Goal: Task Accomplishment & Management: Manage account settings

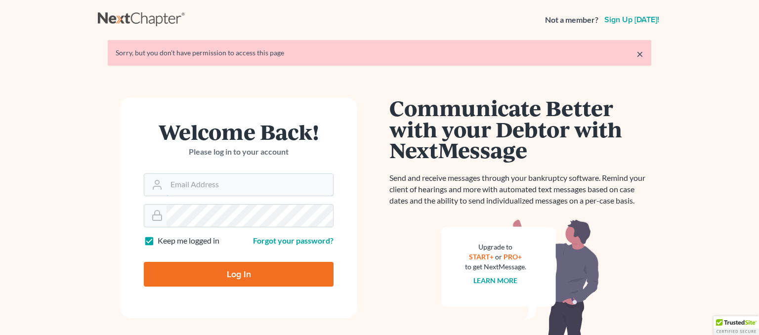
click at [240, 192] on input "Email Address" at bounding box center [250, 185] width 167 height 22
type input "[EMAIL_ADDRESS][DOMAIN_NAME]"
click at [215, 272] on input "Log In" at bounding box center [239, 274] width 190 height 25
type input "Thinking..."
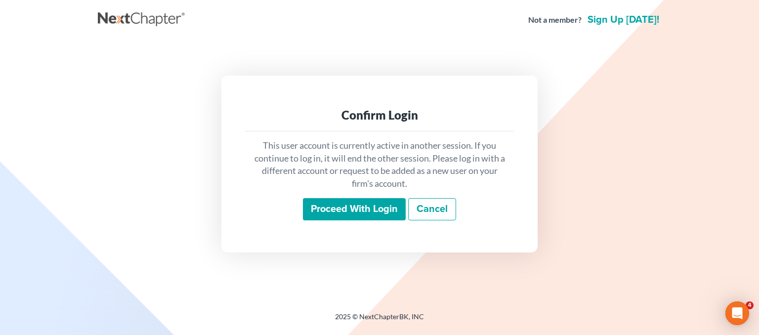
click at [349, 219] on input "Proceed with login" at bounding box center [354, 209] width 103 height 23
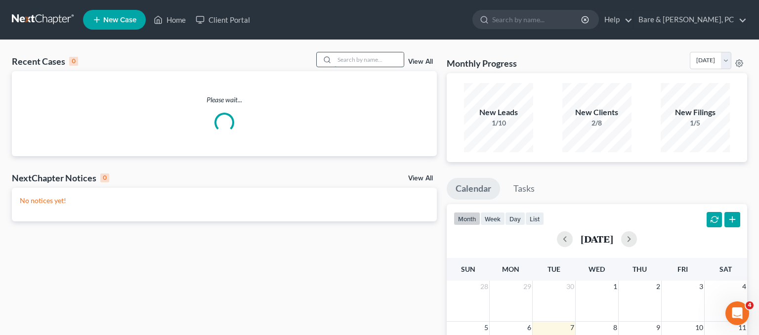
click at [352, 56] on input "search" at bounding box center [369, 59] width 69 height 14
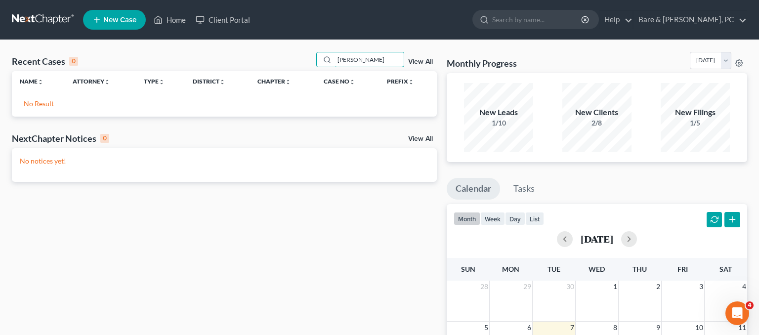
type input "latimer"
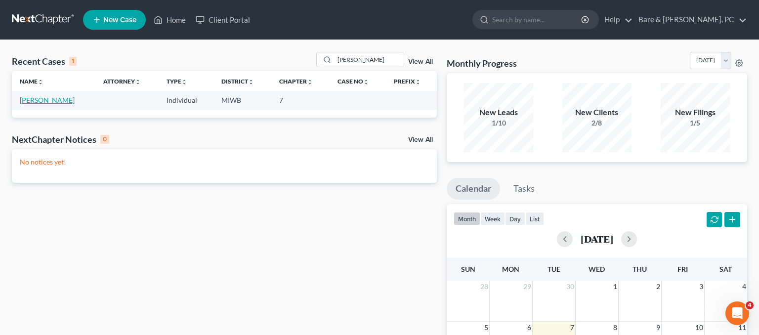
click at [54, 100] on link "Latimer, Scott" at bounding box center [47, 100] width 55 height 8
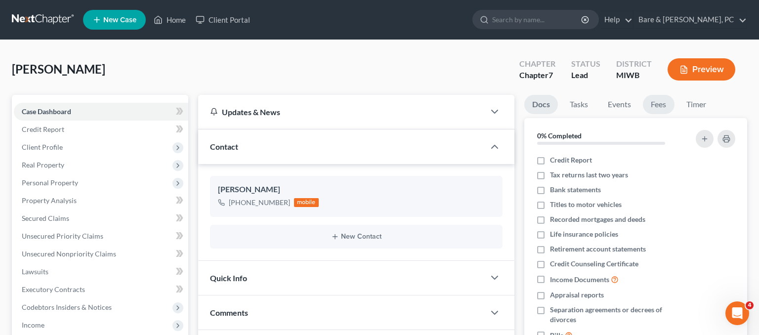
click at [666, 106] on link "Fees" at bounding box center [659, 104] width 32 height 19
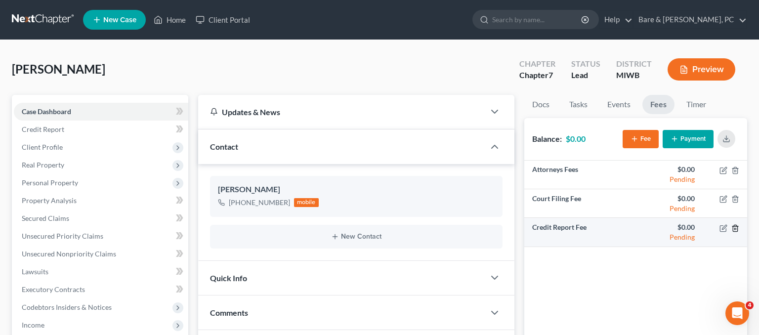
click at [735, 230] on icon "button" at bounding box center [736, 228] width 8 height 8
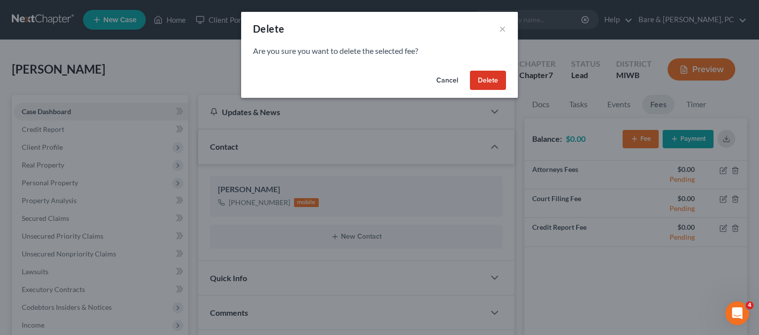
click at [483, 86] on button "Delete" at bounding box center [488, 81] width 36 height 20
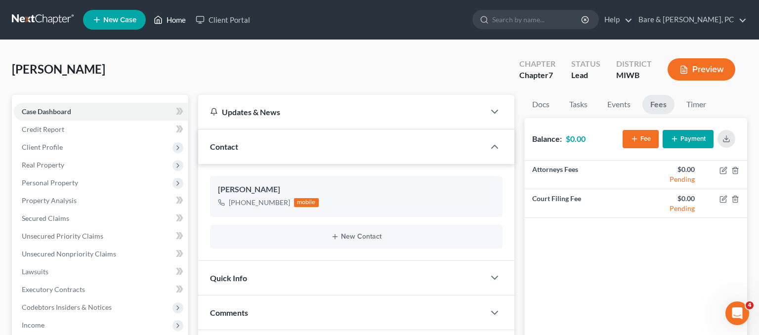
click at [178, 23] on link "Home" at bounding box center [170, 20] width 42 height 18
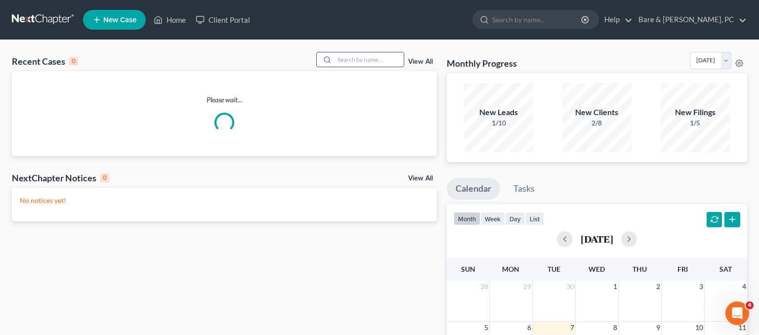
click at [365, 60] on input "search" at bounding box center [369, 59] width 69 height 14
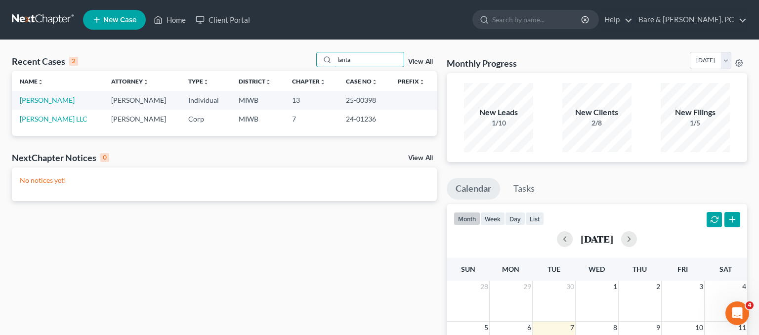
type input "lanta"
click at [178, 18] on link "Home" at bounding box center [170, 20] width 42 height 18
click at [167, 19] on link "Home" at bounding box center [170, 20] width 42 height 18
click at [167, 20] on link "Home" at bounding box center [170, 20] width 42 height 18
drag, startPoint x: 269, startPoint y: 57, endPoint x: 252, endPoint y: 56, distance: 17.4
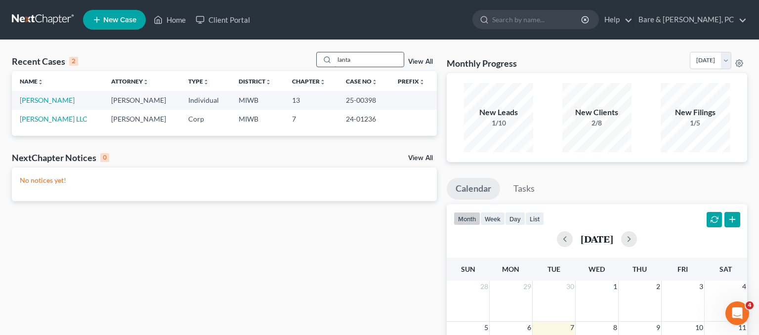
click at [335, 56] on input "lanta" at bounding box center [369, 59] width 69 height 14
click at [175, 20] on link "Home" at bounding box center [170, 20] width 42 height 18
